Goal: Task Accomplishment & Management: Complete application form

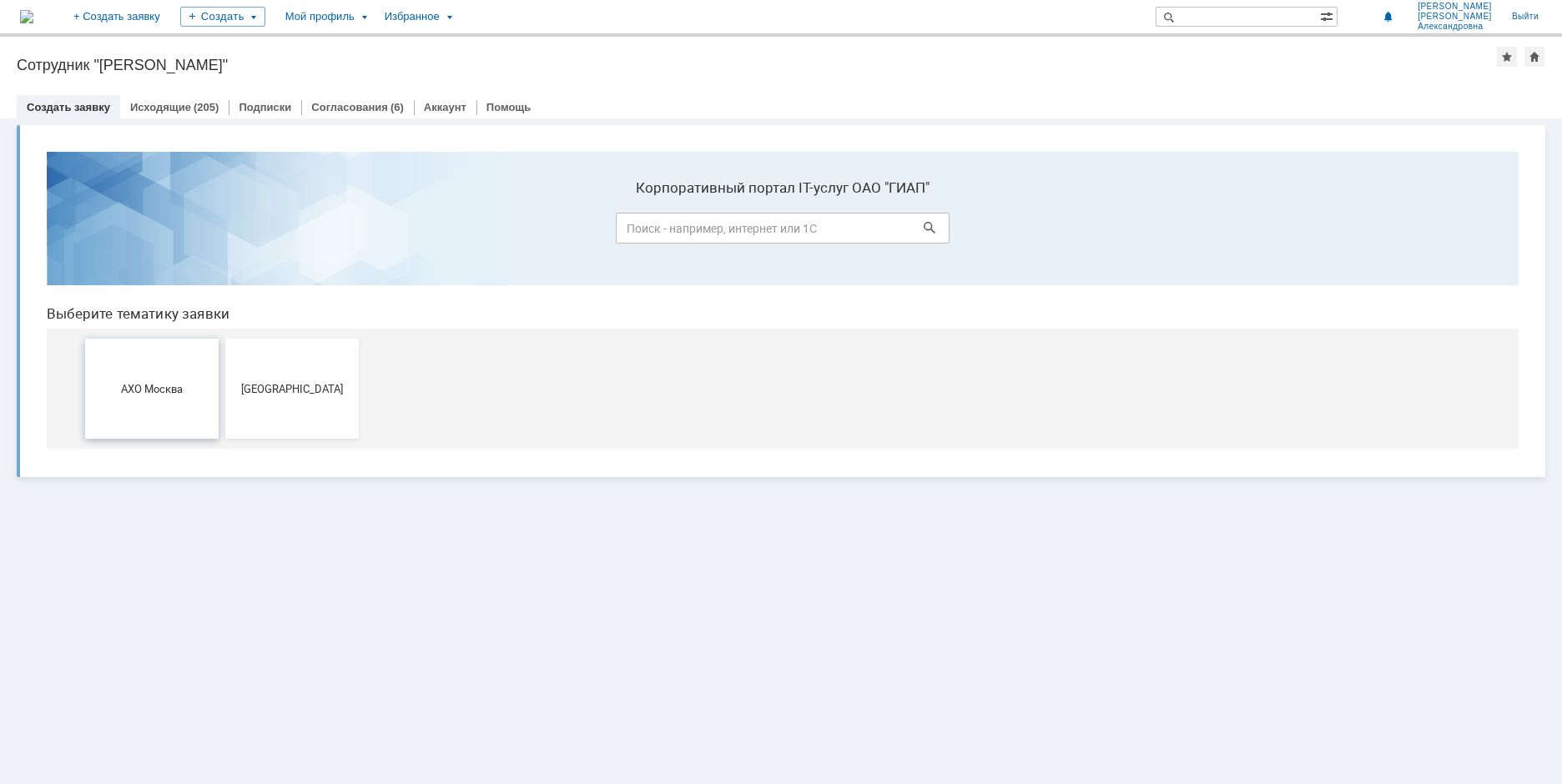
click at [108, 357] on button "АХО Москва" at bounding box center [151, 389] width 133 height 100
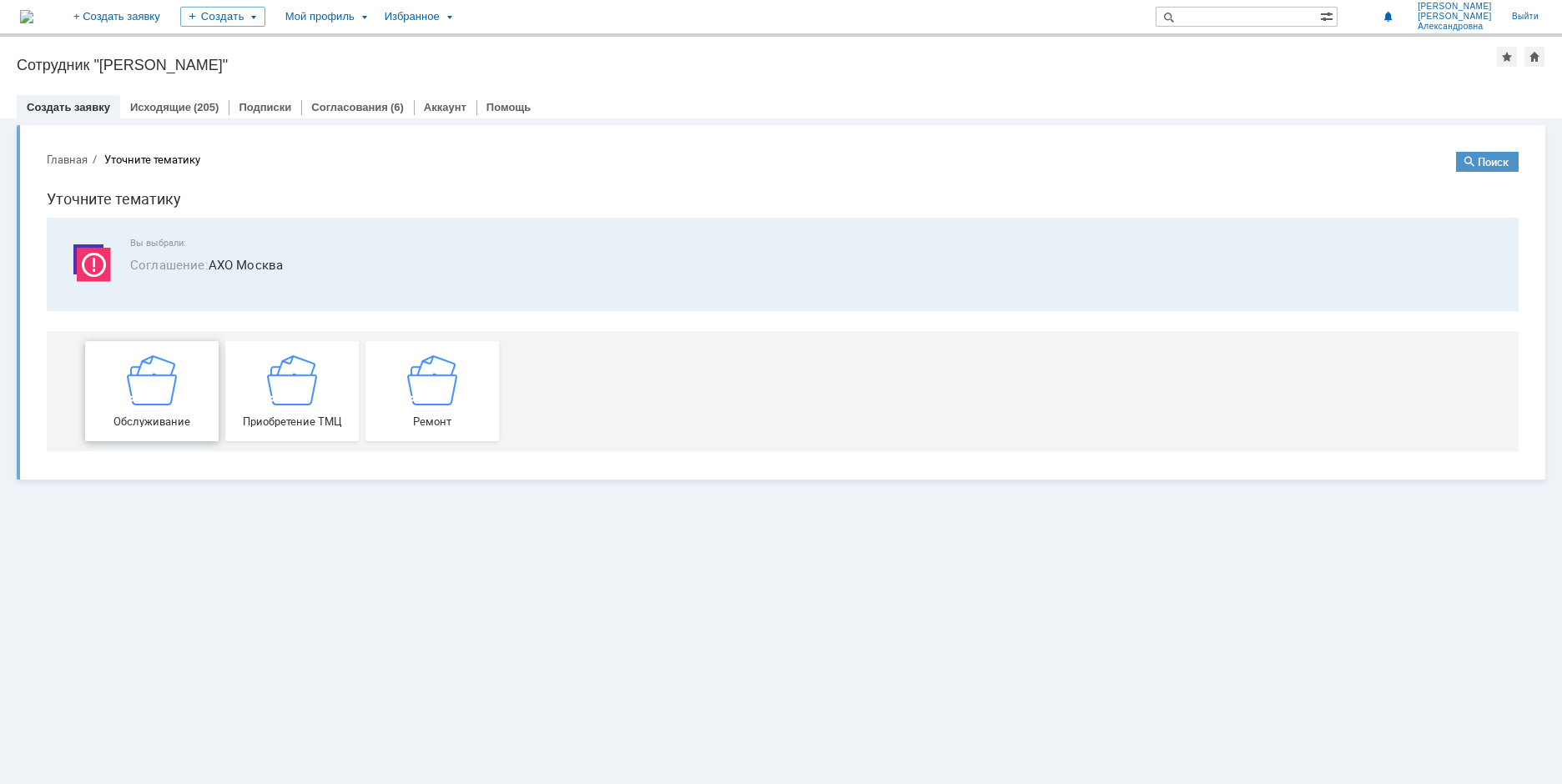
click at [159, 380] on img at bounding box center [151, 379] width 50 height 50
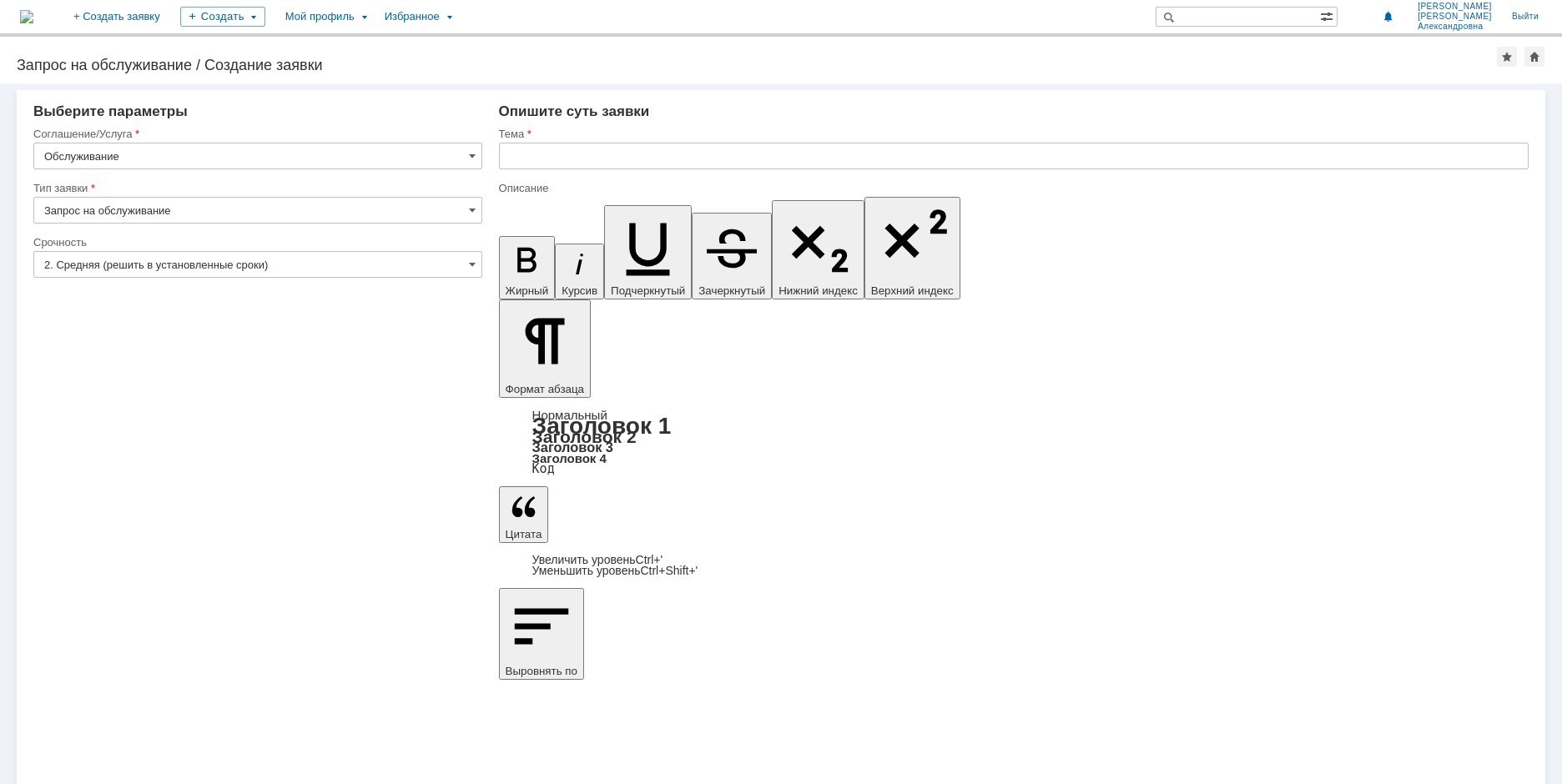
click at [337, 214] on input "Запрос на обслуживание" at bounding box center [257, 210] width 449 height 26
click at [337, 209] on input "Запрос на обслуживание" at bounding box center [257, 210] width 449 height 26
click at [580, 724] on div "Внимание! Выберите параметры Соглашение/Услуга Обслуживание Тип заявки Запрос н…" at bounding box center [781, 433] width 1562 height 701
type input "Запрос на обслуживание"
click at [278, 154] on input "Обслуживание" at bounding box center [257, 156] width 449 height 26
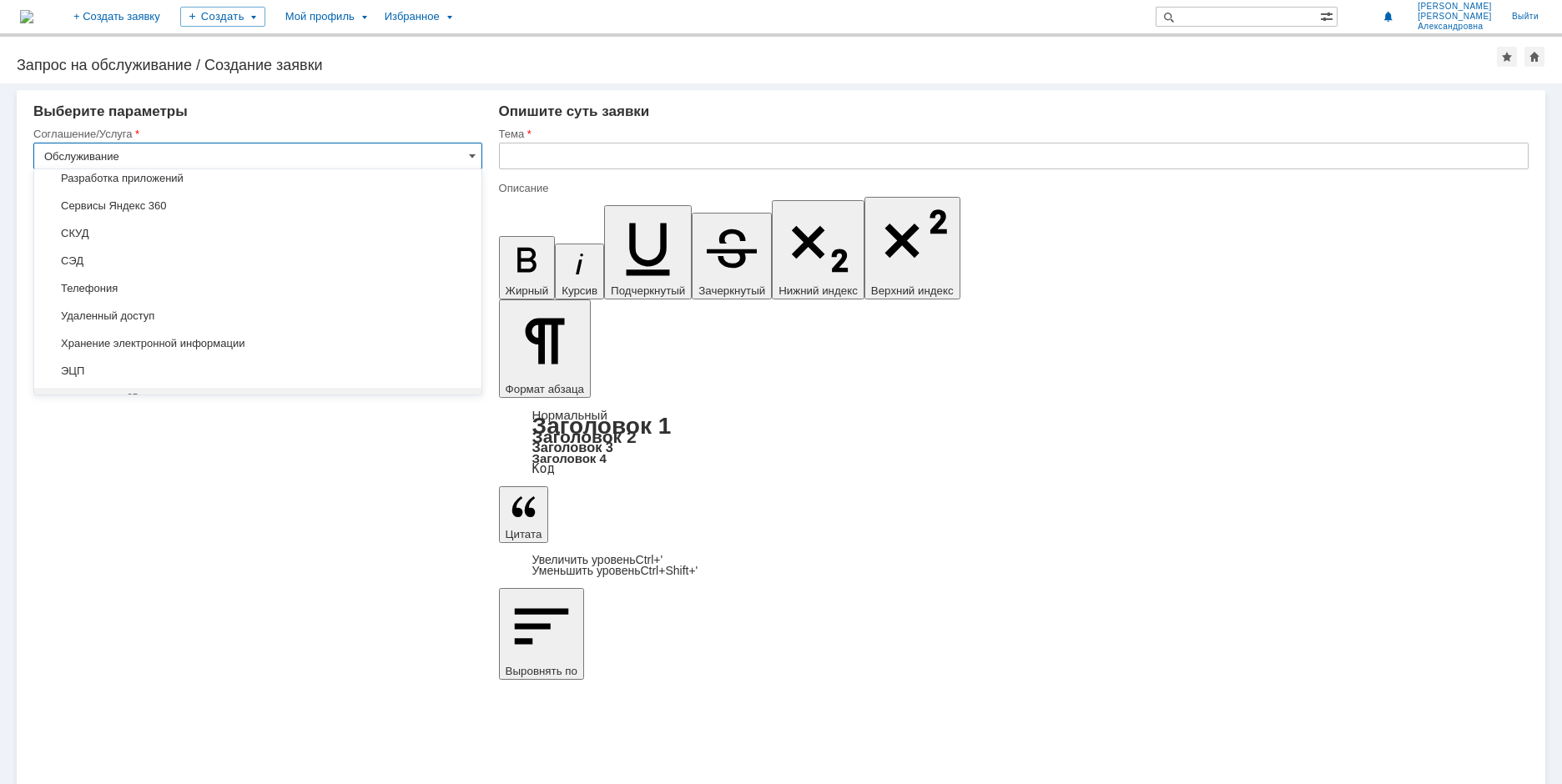
scroll to position [517, 0]
click at [645, 623] on div "Внимание! Выберите параметры Соглашение/Услуга Обслуживание Тип заявки Запрос н…" at bounding box center [781, 433] width 1562 height 701
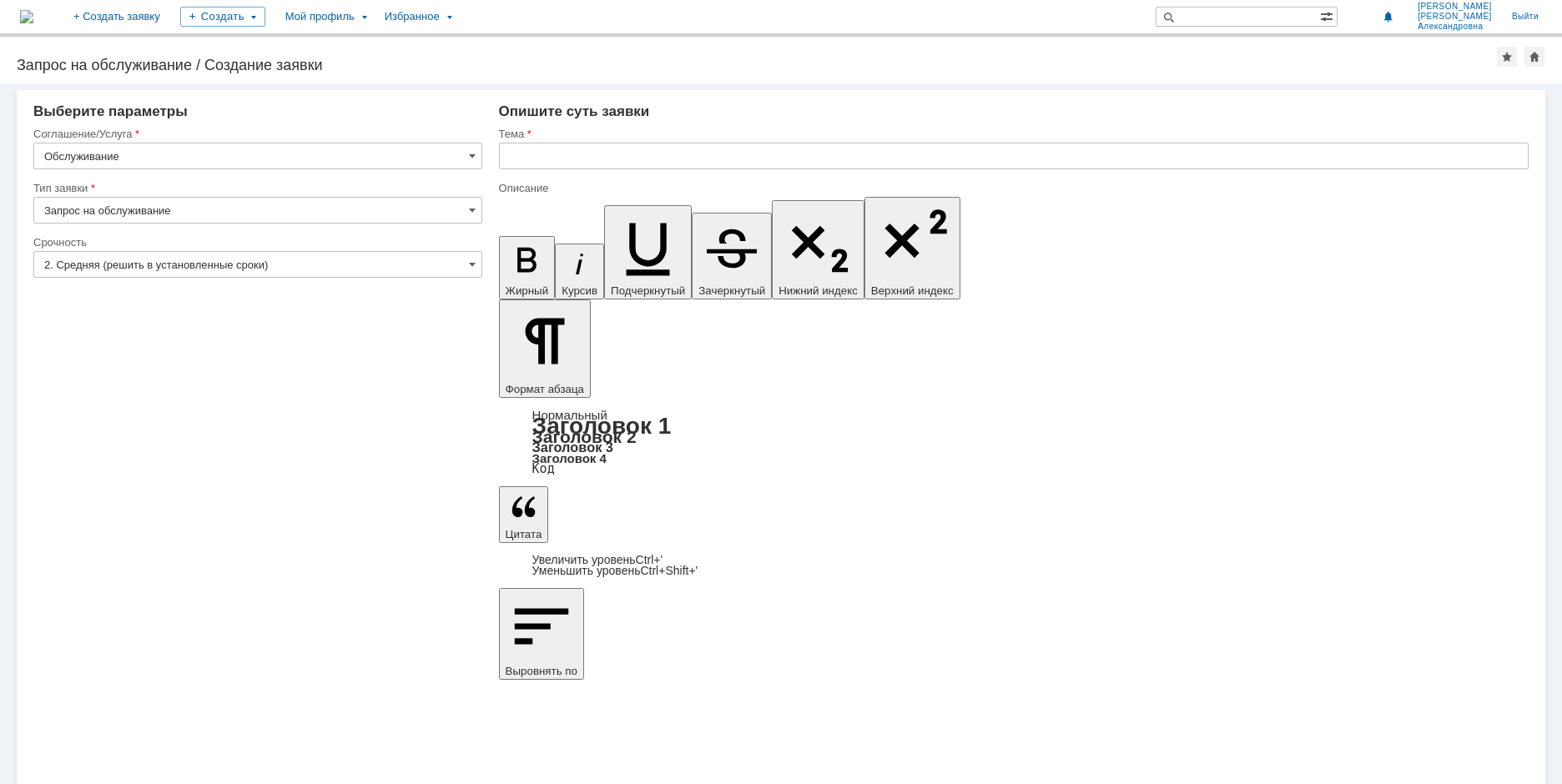
type input "Обслуживание"
click at [97, 265] on input "2. Средняя (решить в установленные сроки)" at bounding box center [257, 264] width 449 height 26
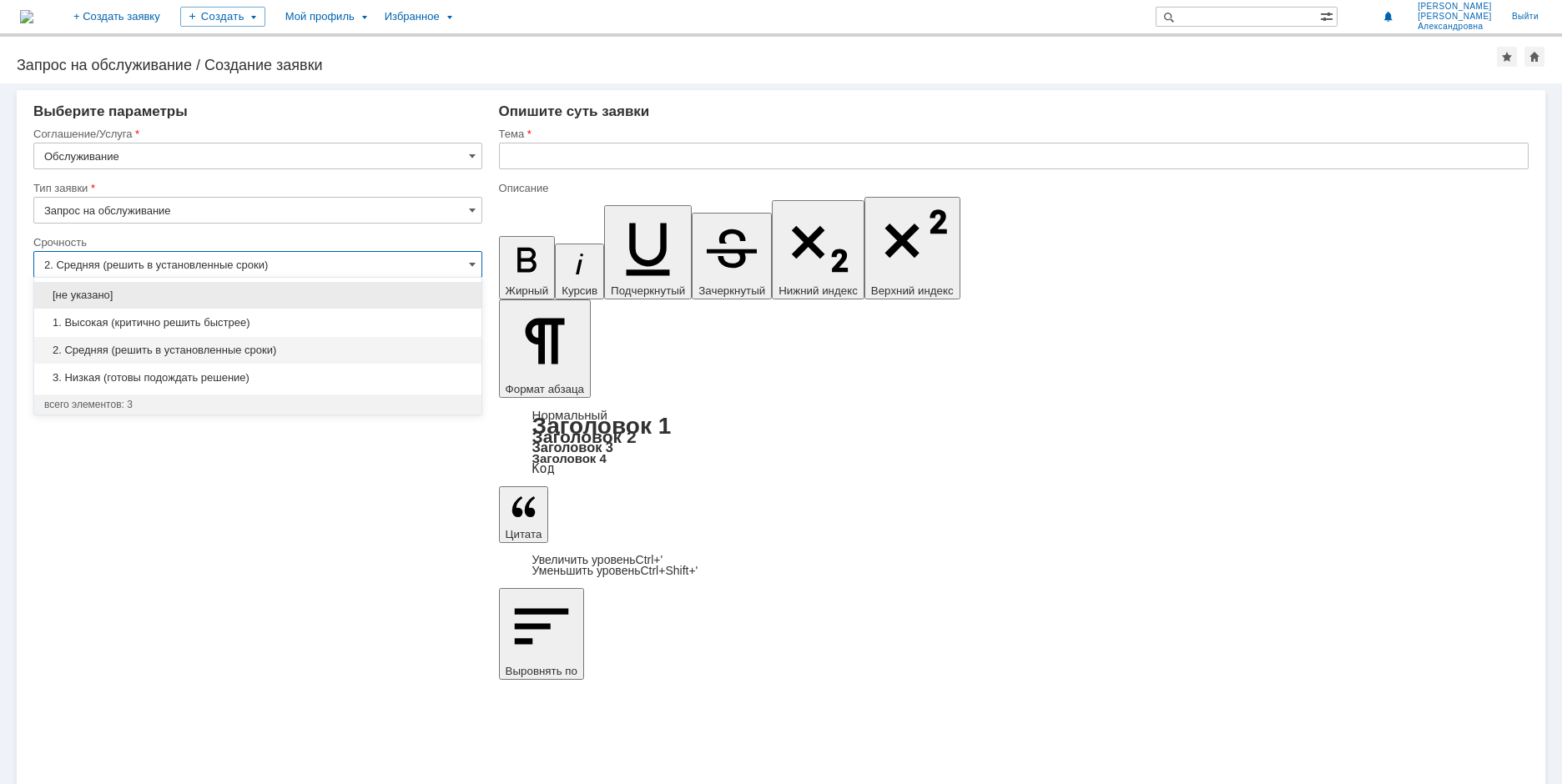
drag, startPoint x: 240, startPoint y: 321, endPoint x: 265, endPoint y: 376, distance: 60.4
click at [240, 321] on span "1. Высокая (критично решить быстрее)" at bounding box center [258, 322] width 428 height 13
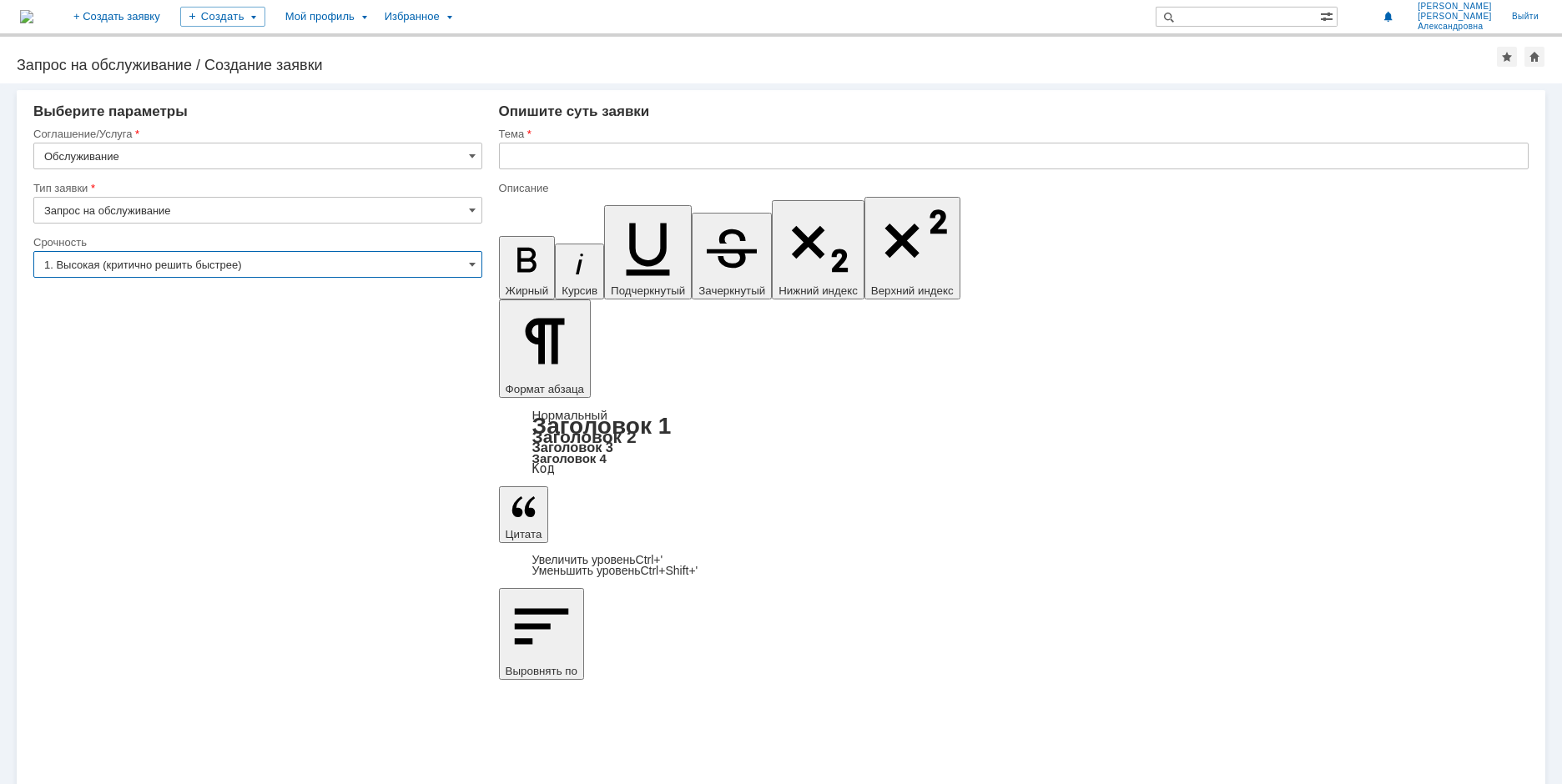
type input "1. Высокая (критично решить быстрее)"
click at [539, 157] on input "text" at bounding box center [1013, 156] width 1029 height 26
drag, startPoint x: 552, startPoint y: 5878, endPoint x: 584, endPoint y: 5887, distance: 33.2
click at [375, 19] on div "Мой профиль" at bounding box center [325, 16] width 99 height 33
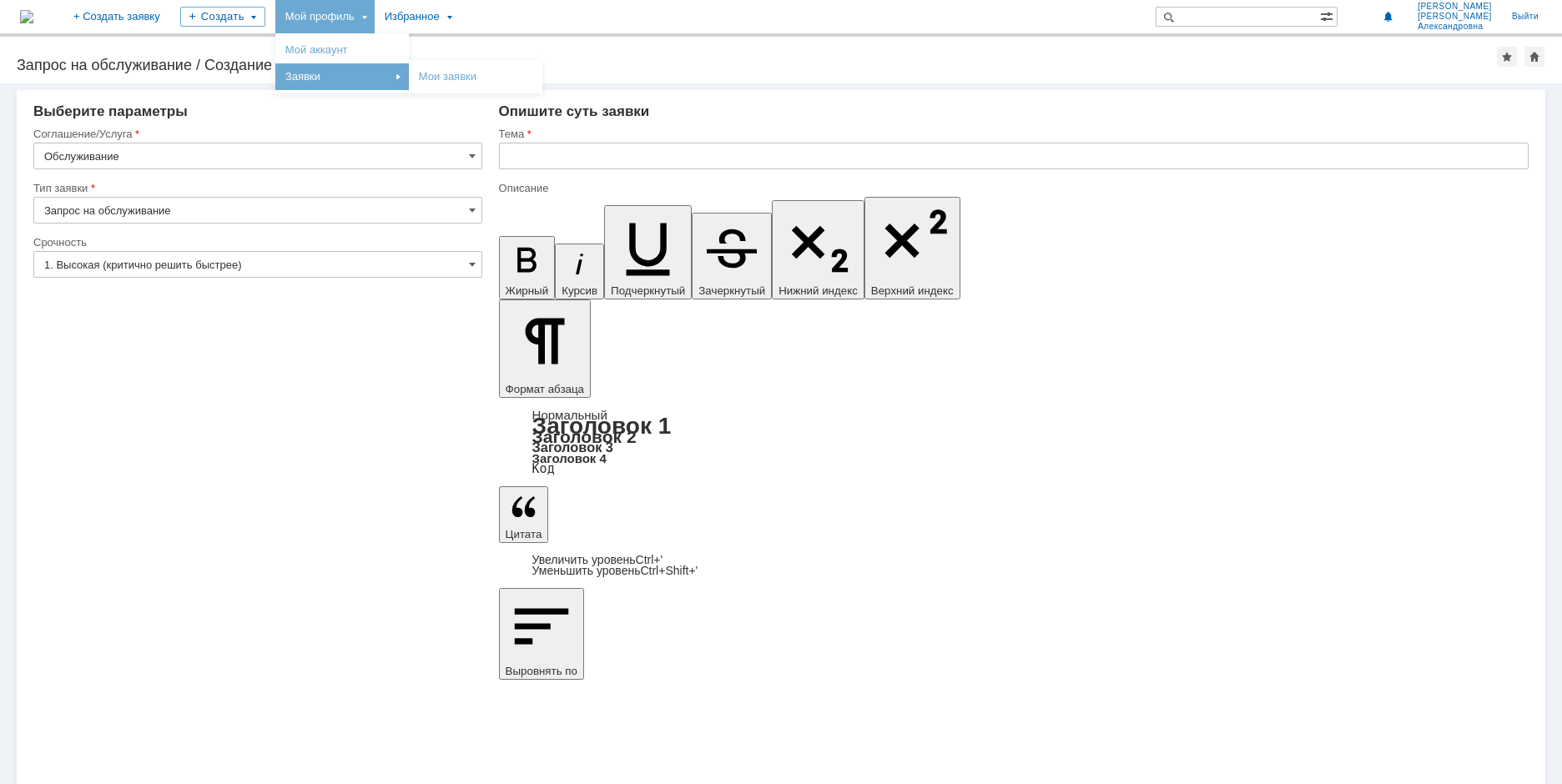
click at [381, 76] on div "Заявки" at bounding box center [342, 77] width 127 height 20
click at [33, 18] on img at bounding box center [26, 17] width 13 height 13
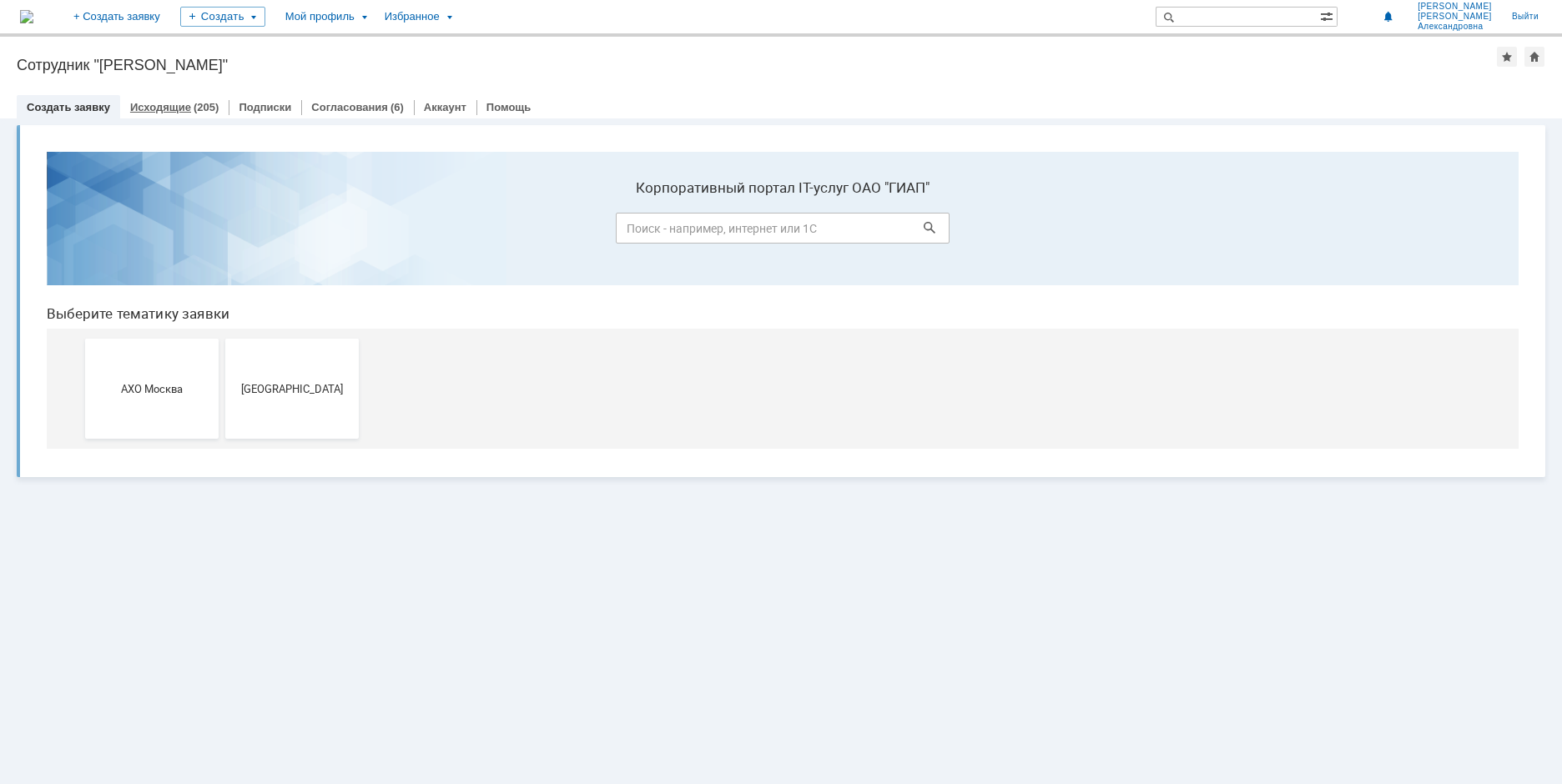
click at [179, 102] on link "Исходящие" at bounding box center [161, 107] width 61 height 12
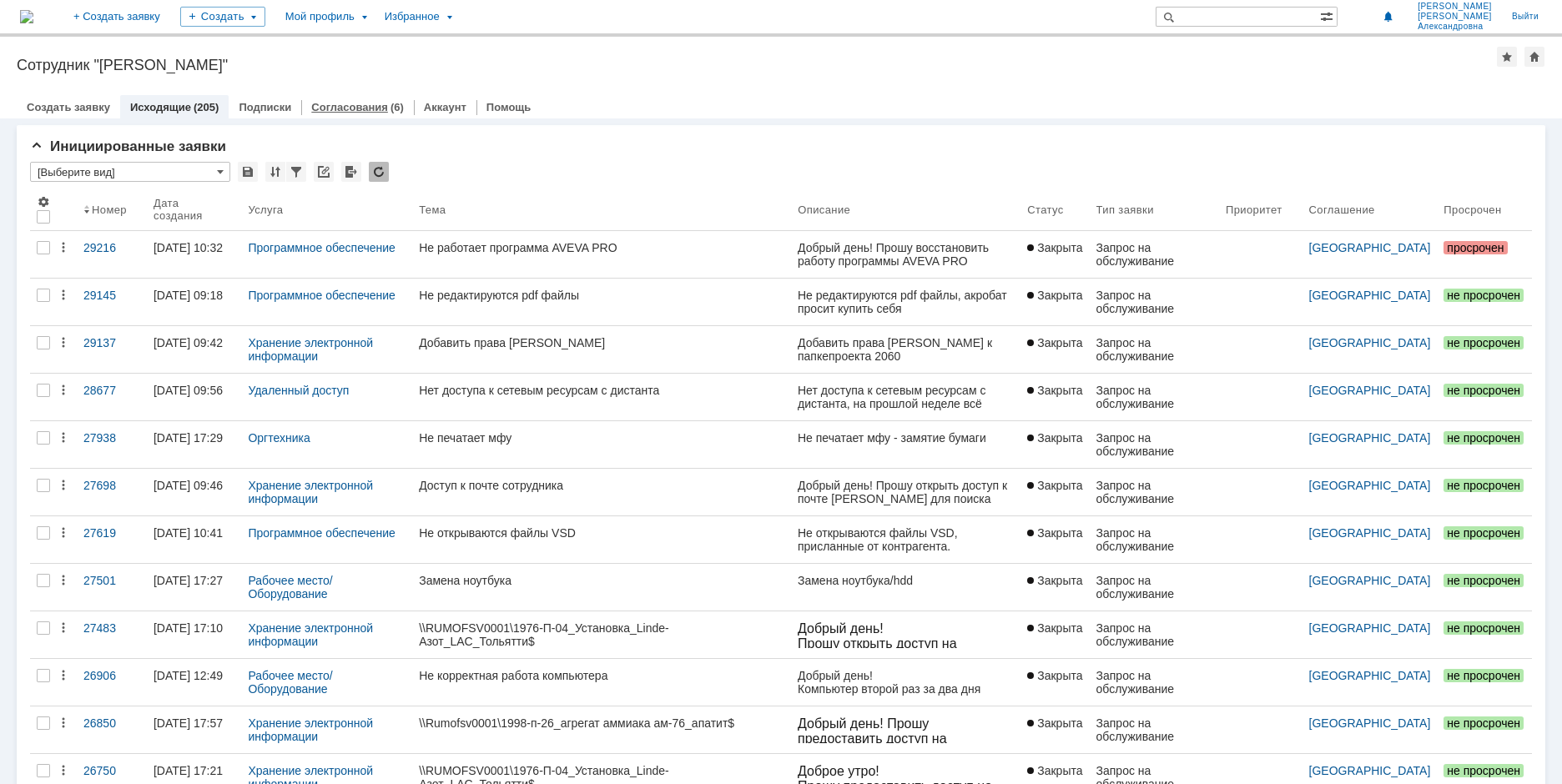
click at [348, 105] on link "Согласования" at bounding box center [349, 107] width 77 height 12
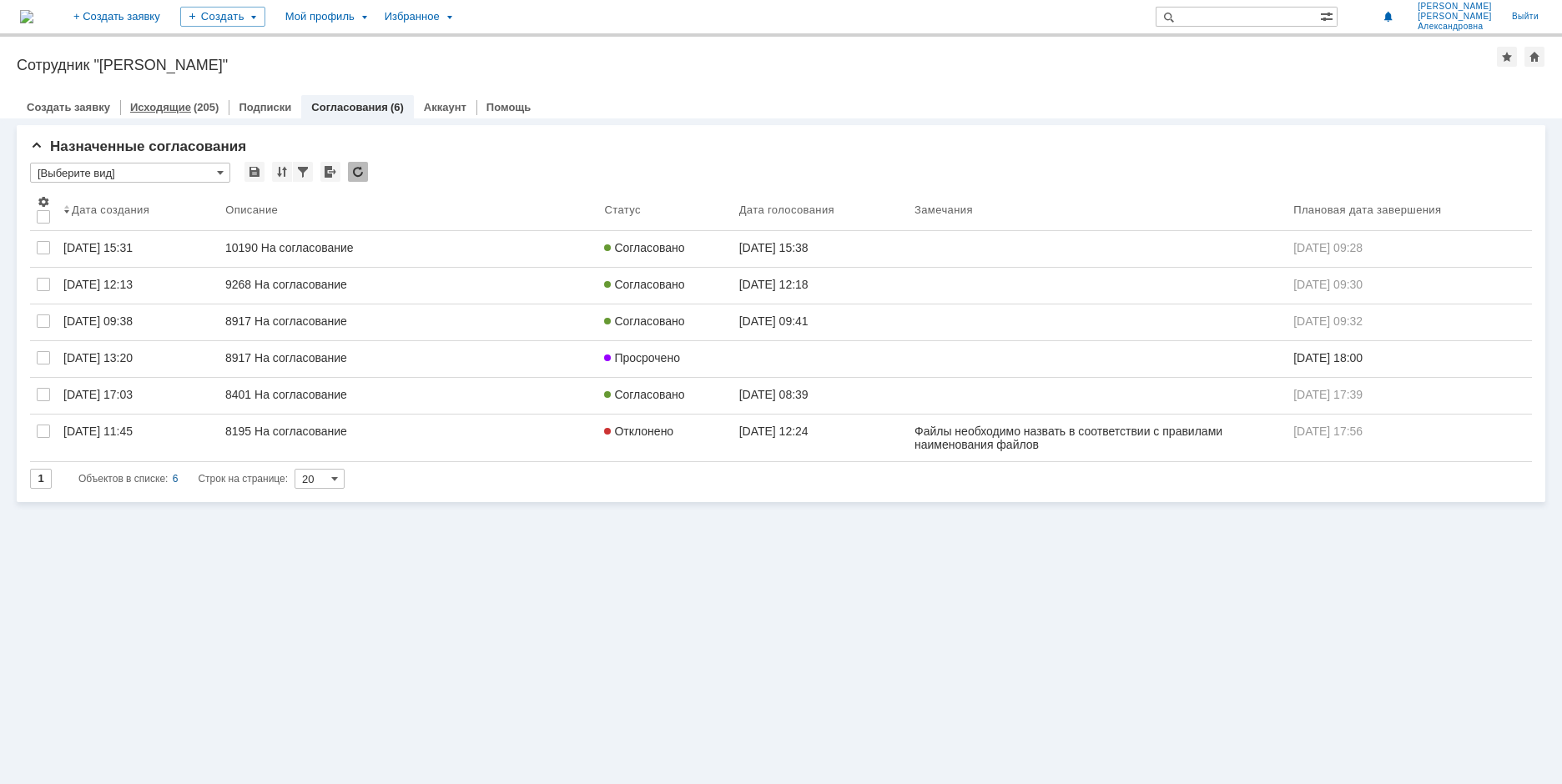
click at [153, 111] on link "Исходящие" at bounding box center [161, 107] width 61 height 12
